Goal: Task Accomplishment & Management: Use online tool/utility

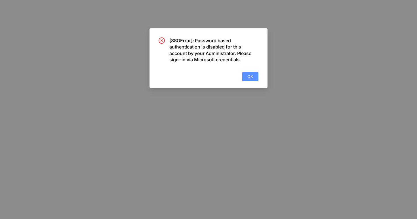
click at [249, 75] on span "OK" at bounding box center [250, 76] width 6 height 6
